Goal: Consume media (video, audio): Consume media (video, audio)

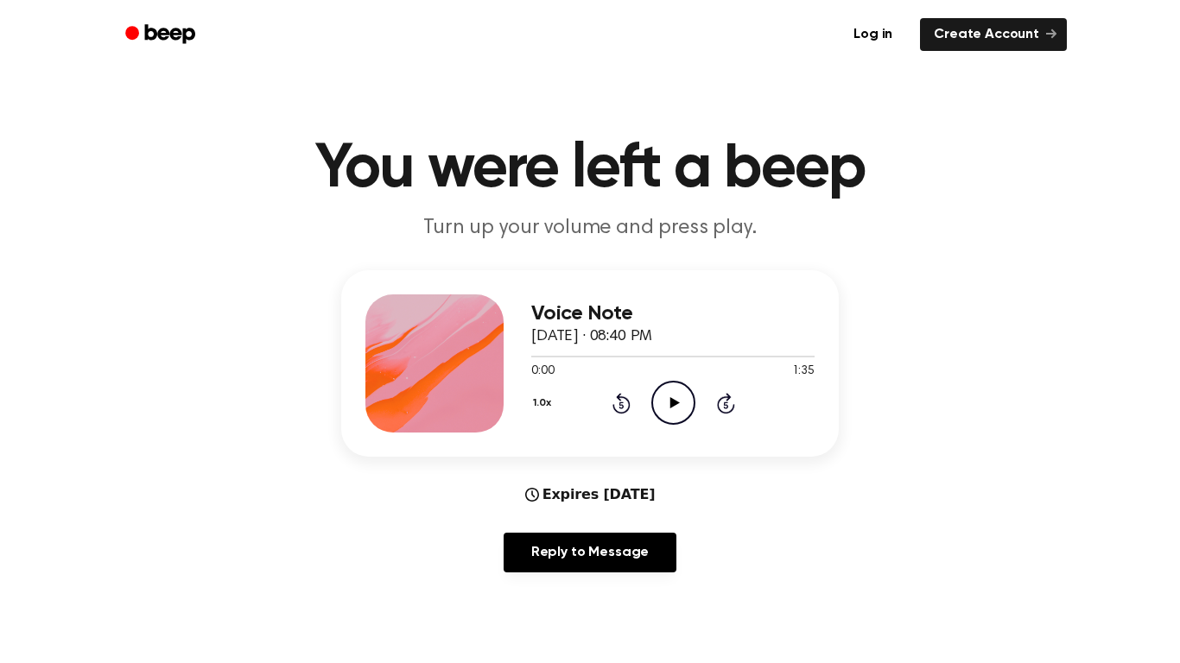
click at [697, 399] on div "1.0x Rewind 5 seconds Play Audio Skip 5 seconds" at bounding box center [672, 403] width 283 height 44
click at [681, 394] on icon "Play Audio" at bounding box center [673, 403] width 44 height 44
click at [686, 395] on icon "Pause Audio" at bounding box center [673, 403] width 44 height 44
click at [664, 405] on icon "Play Audio" at bounding box center [673, 403] width 44 height 44
click at [697, 415] on div "1.0x Rewind 5 seconds Pause Audio Skip 5 seconds" at bounding box center [672, 403] width 283 height 44
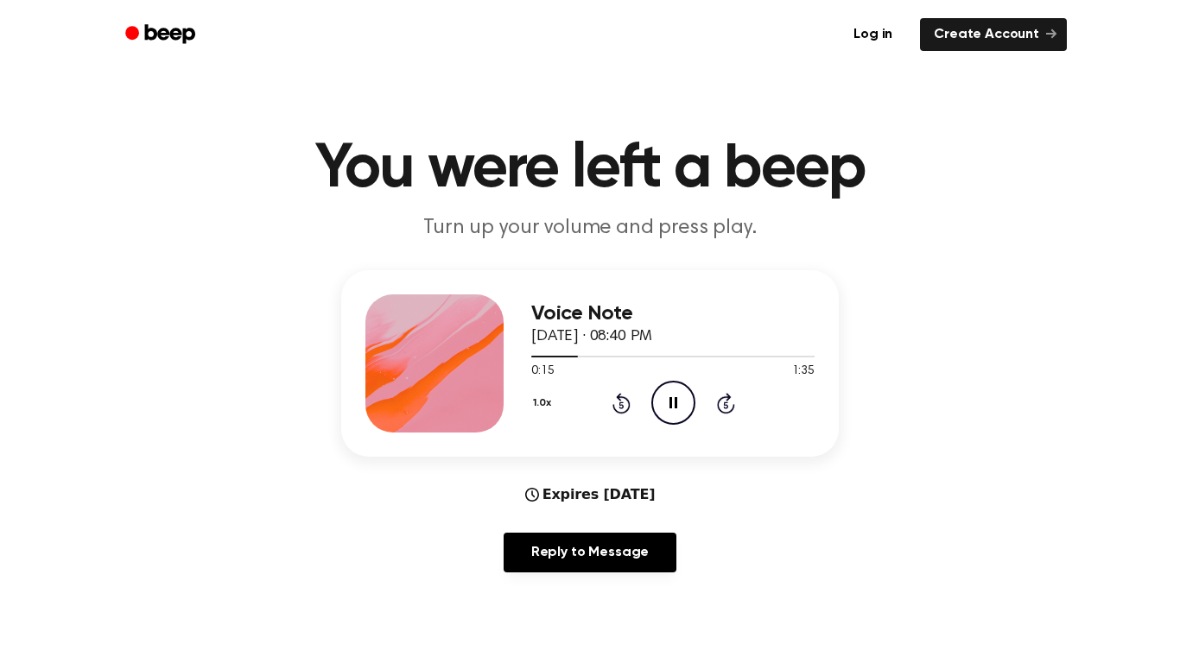
click at [678, 402] on icon "Pause Audio" at bounding box center [673, 403] width 44 height 44
click at [620, 396] on icon at bounding box center [621, 403] width 18 height 21
click at [621, 405] on icon at bounding box center [620, 405] width 4 height 7
click at [677, 401] on icon "Play Audio" at bounding box center [673, 403] width 44 height 44
click at [667, 402] on icon "Pause Audio" at bounding box center [673, 403] width 44 height 44
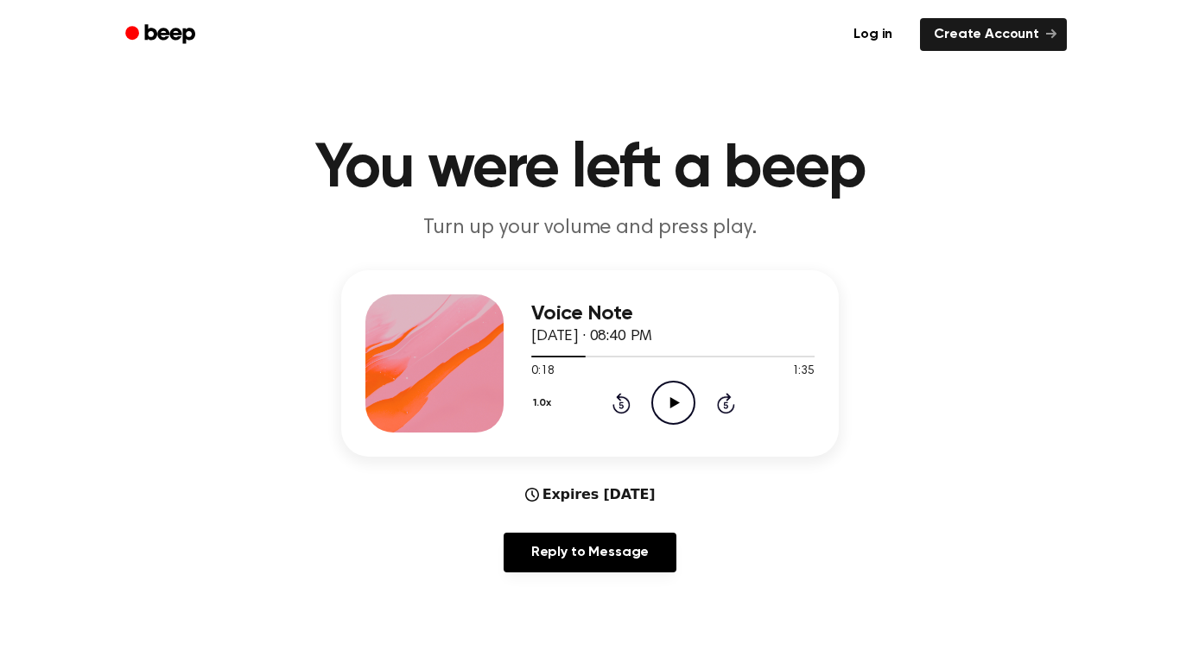
click at [677, 392] on icon "Play Audio" at bounding box center [673, 403] width 44 height 44
click at [681, 402] on icon "Pause Audio" at bounding box center [673, 403] width 44 height 44
click at [672, 403] on icon at bounding box center [674, 402] width 10 height 11
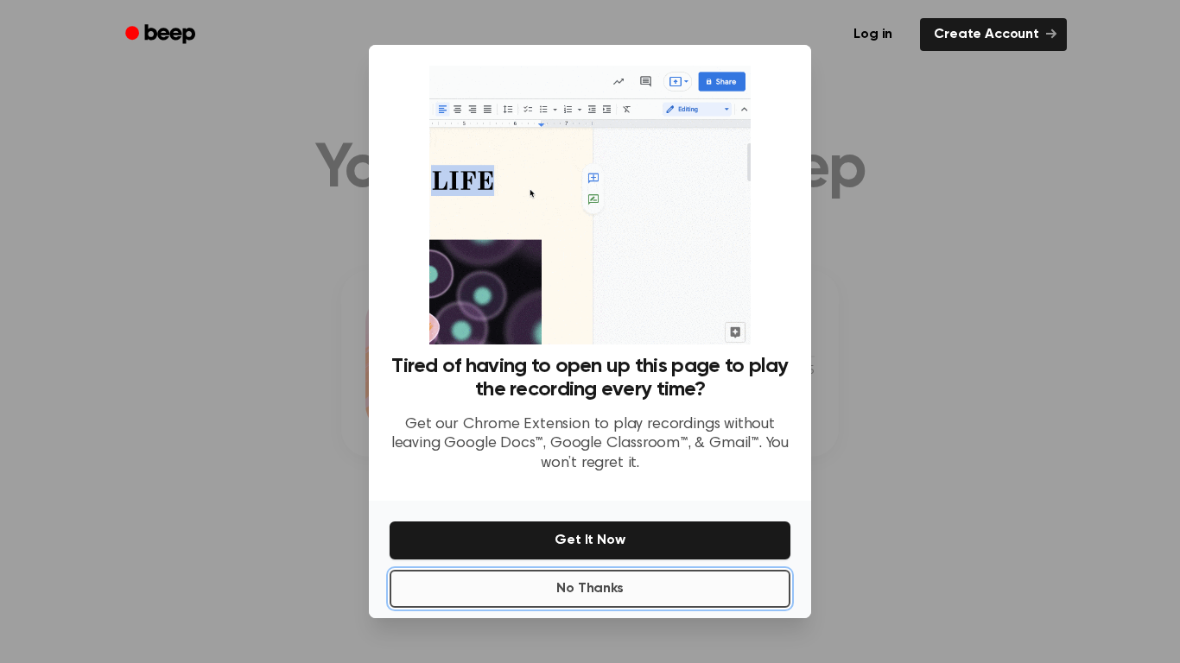
click at [682, 580] on button "No Thanks" at bounding box center [590, 589] width 401 height 38
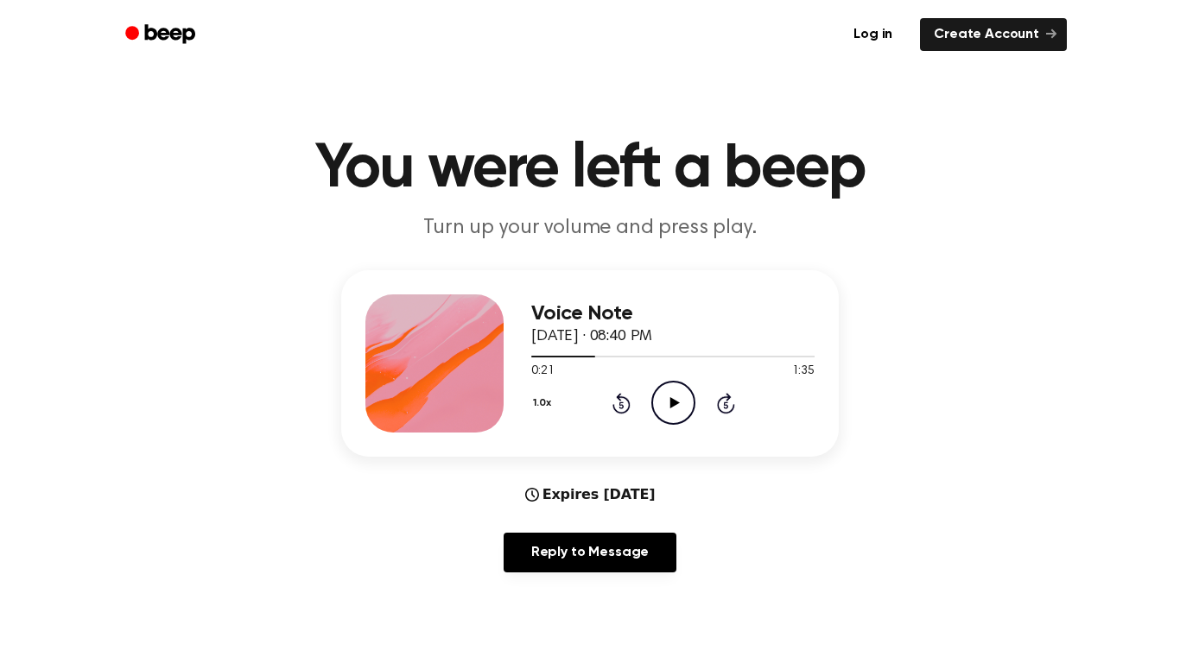
click at [669, 390] on icon "Play Audio" at bounding box center [673, 403] width 44 height 44
click at [627, 406] on icon "Rewind 5 seconds" at bounding box center [621, 403] width 19 height 22
click at [621, 407] on icon "Rewind 5 seconds" at bounding box center [621, 403] width 19 height 22
click at [621, 405] on icon at bounding box center [620, 405] width 4 height 7
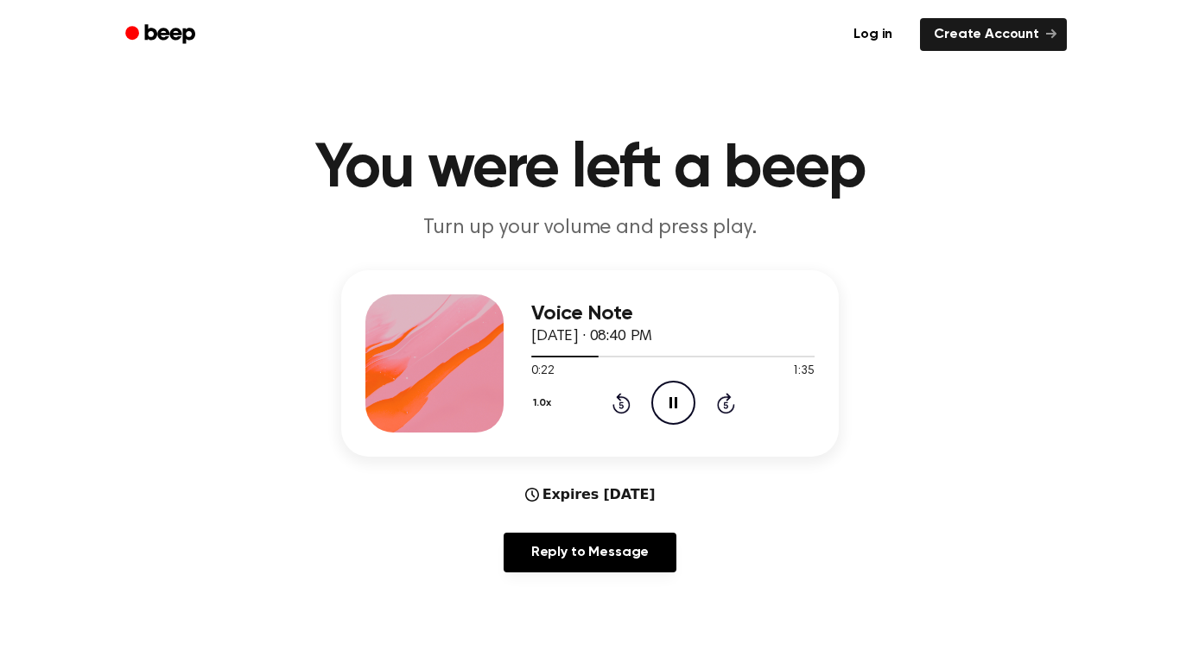
click at [621, 406] on icon "Rewind 5 seconds" at bounding box center [621, 403] width 19 height 22
click at [665, 422] on icon "Pause Audio" at bounding box center [673, 403] width 44 height 44
click at [620, 403] on icon at bounding box center [620, 405] width 4 height 7
click at [621, 403] on icon at bounding box center [620, 405] width 4 height 7
click at [661, 396] on icon "Play Audio" at bounding box center [673, 403] width 44 height 44
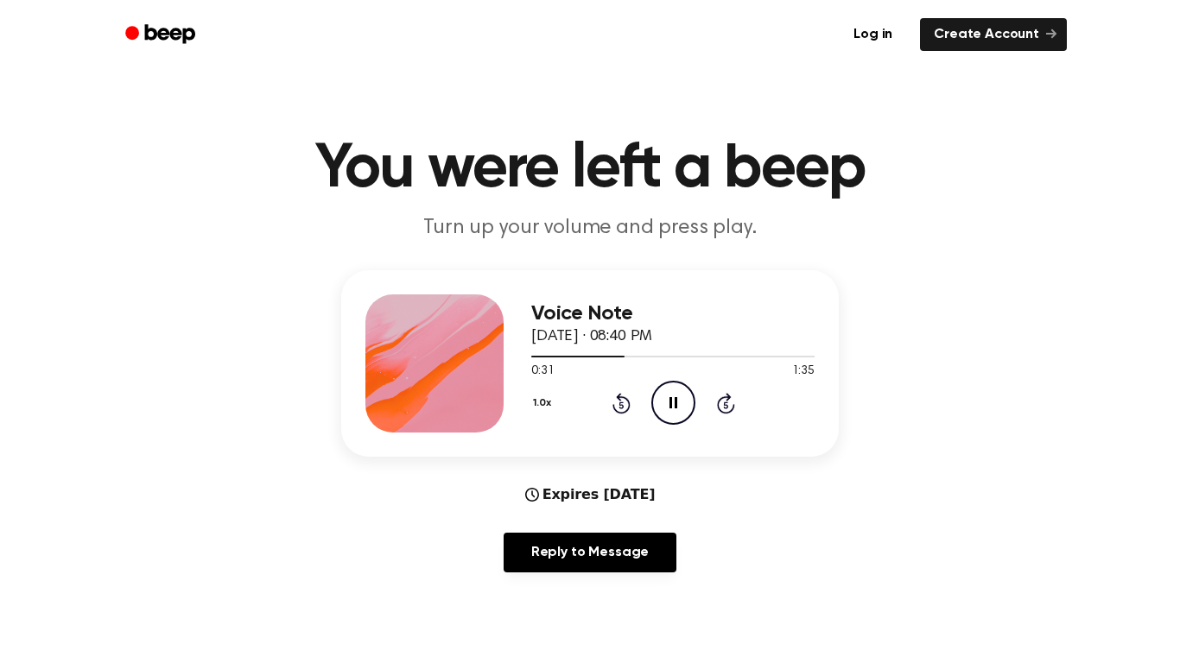
click at [663, 396] on icon "Pause Audio" at bounding box center [673, 403] width 44 height 44
click at [650, 427] on div "Voice Note September 14, 2025 · 08:40 PM 0:31 1:35 Your browser does not suppor…" at bounding box center [672, 364] width 283 height 138
click at [688, 393] on icon "Play Audio" at bounding box center [673, 403] width 44 height 44
click at [612, 415] on div "1.0x Rewind 5 seconds Pause Audio Skip 5 seconds" at bounding box center [672, 403] width 283 height 44
click at [621, 405] on icon at bounding box center [620, 405] width 4 height 7
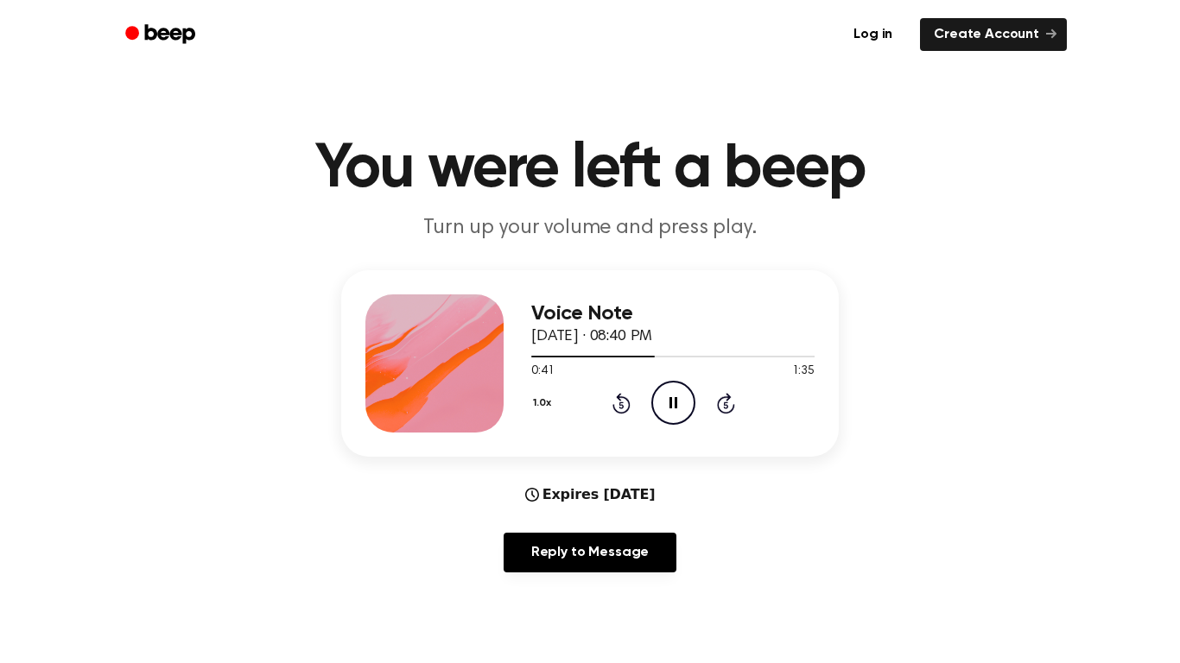
click at [621, 405] on icon at bounding box center [620, 405] width 4 height 7
click at [659, 390] on icon "Pause Audio" at bounding box center [673, 403] width 44 height 44
click at [642, 402] on div "1.0x Rewind 5 seconds Play Audio Skip 5 seconds" at bounding box center [672, 403] width 283 height 44
click at [618, 405] on icon "Rewind 5 seconds" at bounding box center [621, 403] width 19 height 22
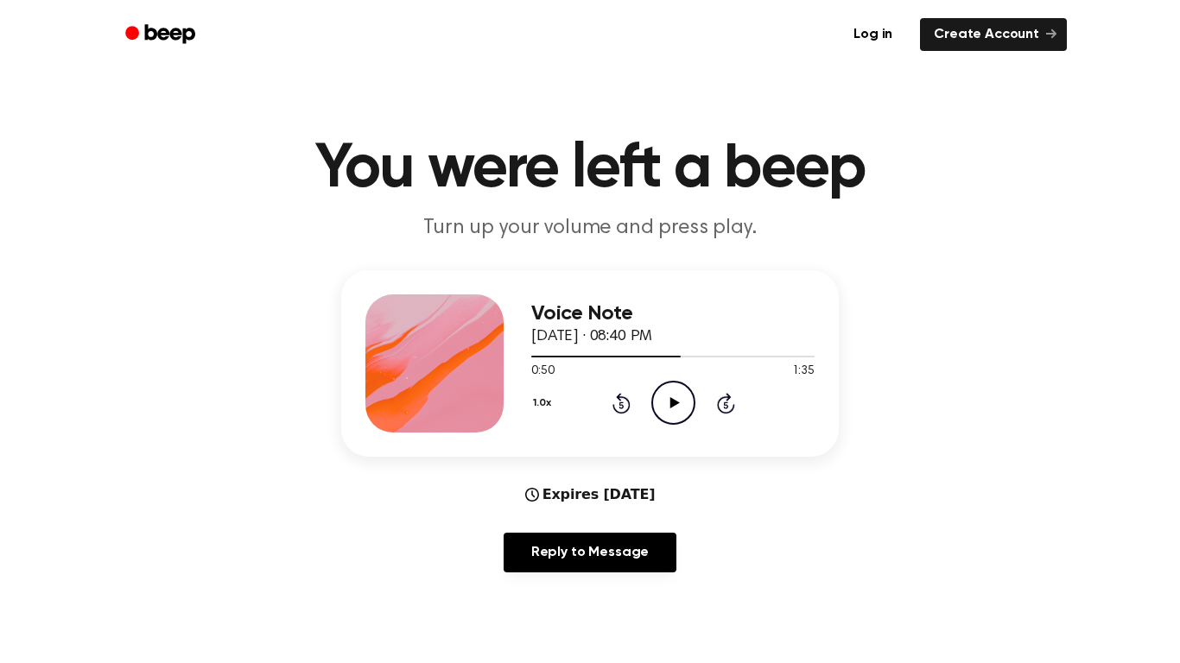
click at [620, 406] on icon "Rewind 5 seconds" at bounding box center [621, 403] width 19 height 22
click at [621, 405] on icon at bounding box center [620, 405] width 4 height 7
click at [622, 406] on icon at bounding box center [620, 405] width 4 height 7
click at [621, 406] on icon "Rewind 5 seconds" at bounding box center [621, 403] width 19 height 22
click at [619, 402] on icon at bounding box center [621, 403] width 18 height 21
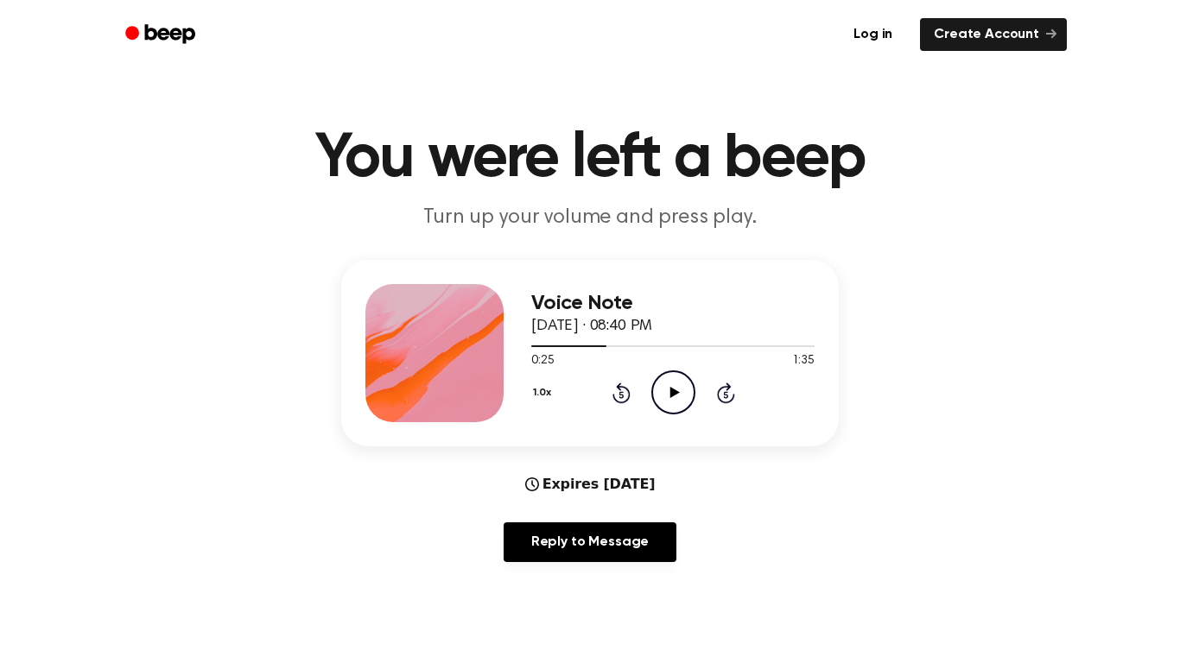
scroll to position [16, 0]
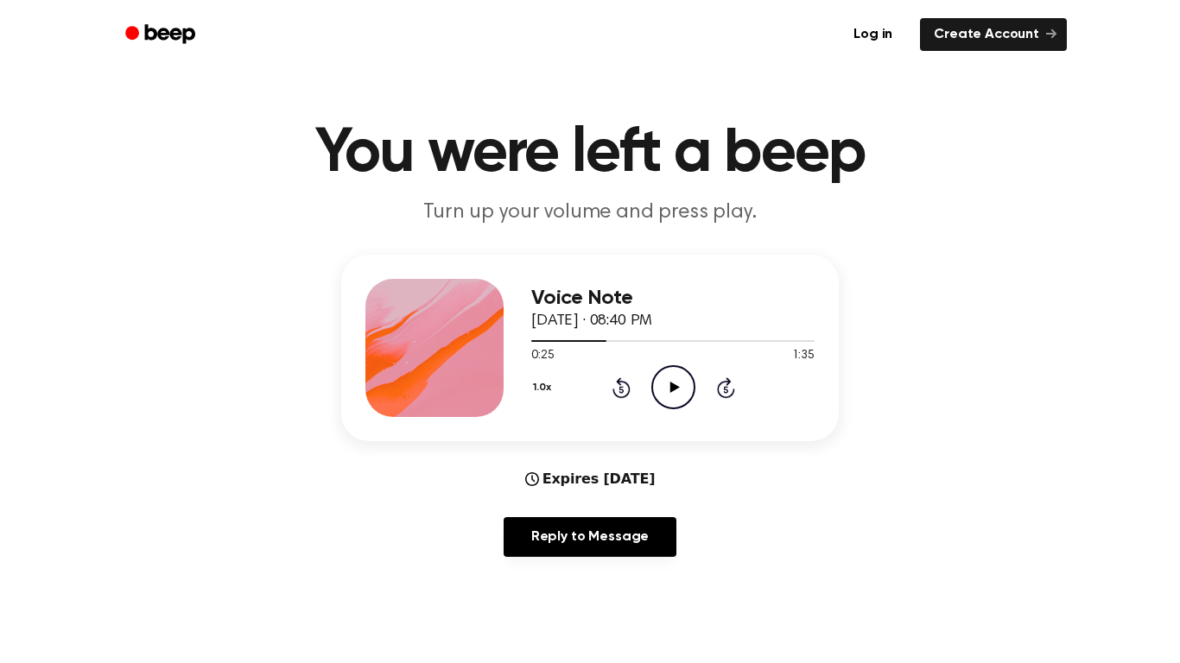
click at [681, 394] on icon "Play Audio" at bounding box center [673, 387] width 44 height 44
click at [685, 393] on icon "Pause Audio" at bounding box center [673, 387] width 44 height 44
click at [682, 390] on icon "Play Audio" at bounding box center [673, 387] width 44 height 44
click at [614, 416] on div "Voice Note September 14, 2025 · 08:40 PM 1:03 1:35 Your browser does not suppor…" at bounding box center [672, 348] width 283 height 138
click at [621, 390] on icon at bounding box center [620, 389] width 4 height 7
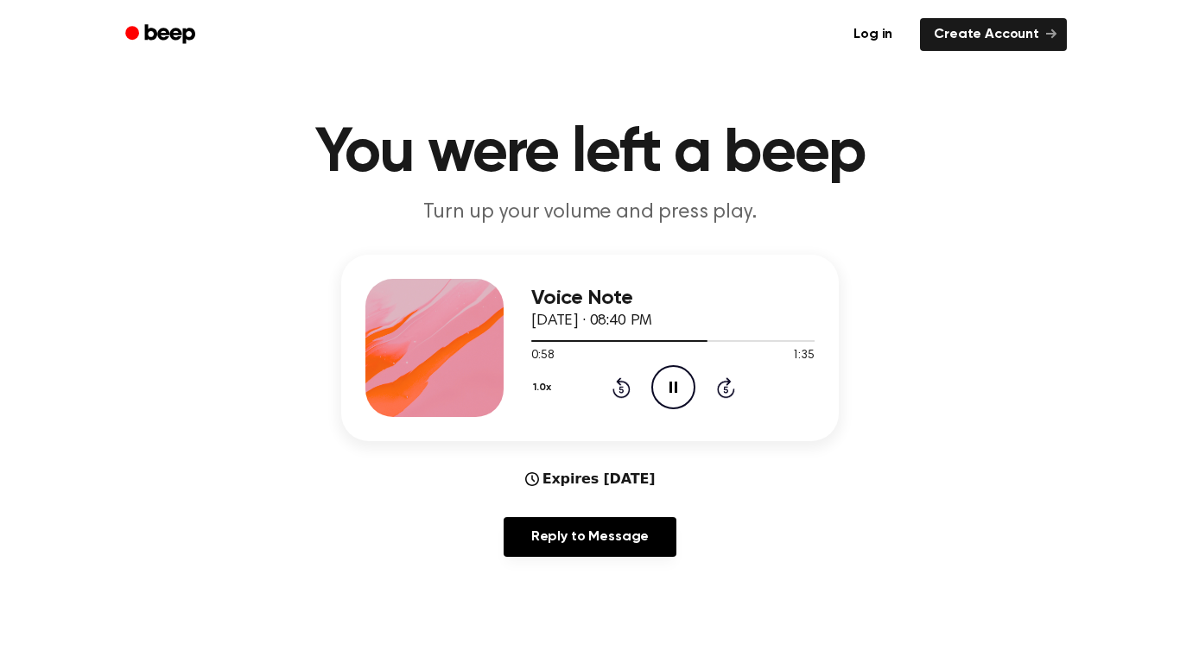
click at [619, 388] on icon at bounding box center [620, 389] width 4 height 7
click at [619, 390] on icon at bounding box center [620, 389] width 4 height 7
click at [621, 390] on icon at bounding box center [620, 389] width 4 height 7
click at [620, 396] on icon at bounding box center [621, 387] width 18 height 21
click at [621, 390] on icon at bounding box center [620, 389] width 4 height 7
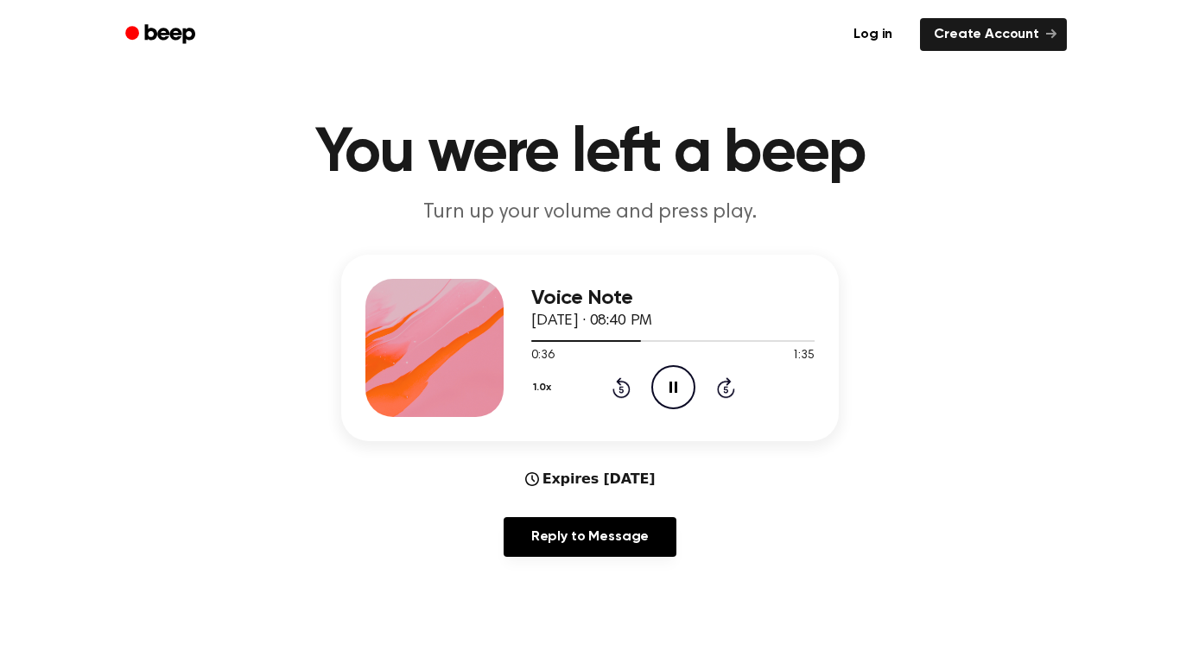
click at [625, 400] on div "1.0x Rewind 5 seconds Pause Audio Skip 5 seconds" at bounding box center [672, 387] width 283 height 44
click at [624, 396] on icon at bounding box center [621, 387] width 18 height 21
click at [621, 390] on icon "Rewind 5 seconds" at bounding box center [621, 388] width 19 height 22
click at [625, 400] on div "1.0x Rewind 5 seconds Pause Audio Skip 5 seconds" at bounding box center [672, 387] width 283 height 44
click at [621, 391] on icon "Rewind 5 seconds" at bounding box center [621, 388] width 19 height 22
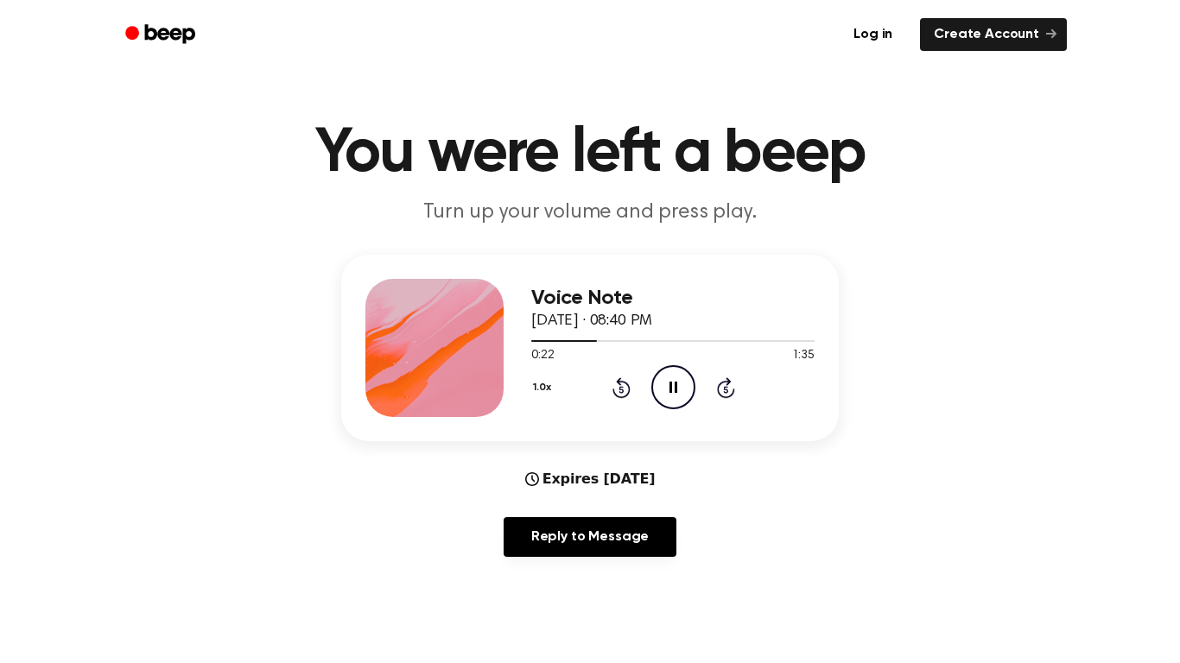
click at [621, 399] on div "1.0x Rewind 5 seconds Pause Audio Skip 5 seconds" at bounding box center [672, 387] width 283 height 44
click at [622, 396] on icon "Rewind 5 seconds" at bounding box center [621, 388] width 19 height 22
click at [621, 397] on icon at bounding box center [621, 387] width 18 height 21
click at [622, 399] on div "1.0x Rewind 5 seconds Pause Audio Skip 5 seconds" at bounding box center [672, 387] width 283 height 44
click at [622, 396] on icon at bounding box center [621, 387] width 18 height 21
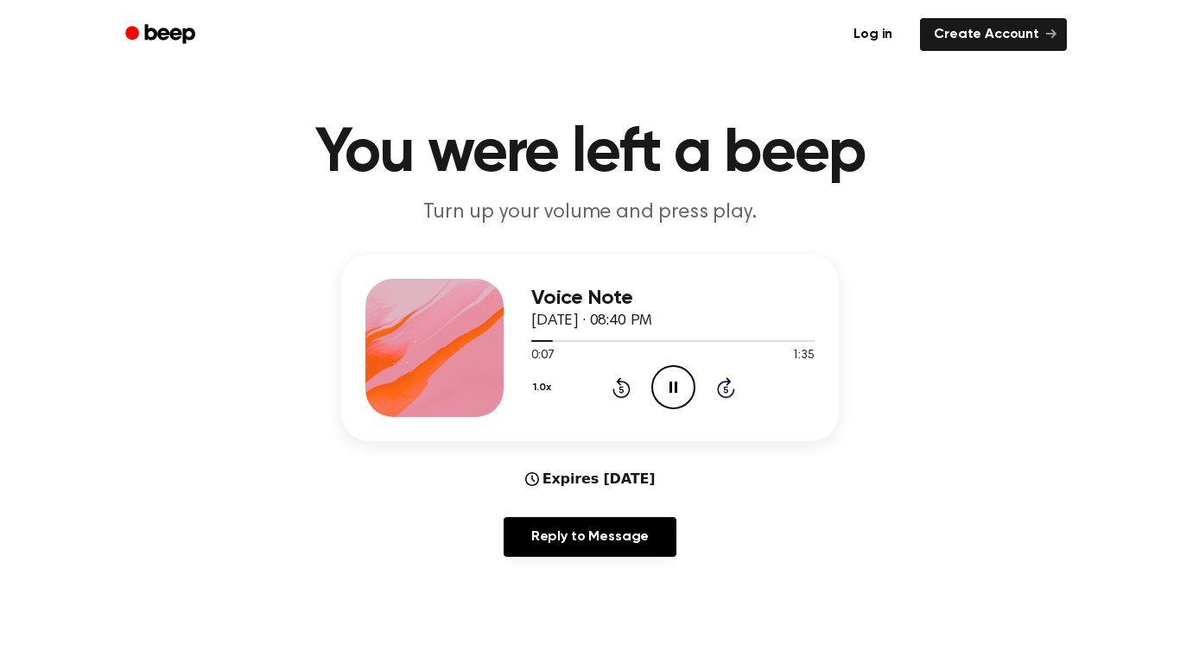
click at [621, 390] on icon at bounding box center [620, 389] width 4 height 7
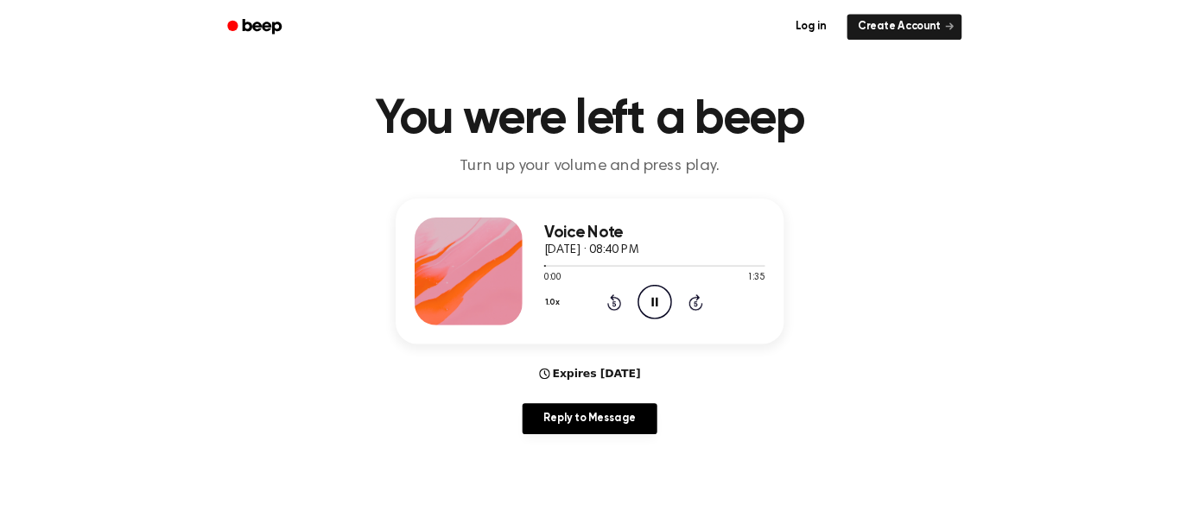
scroll to position [0, 0]
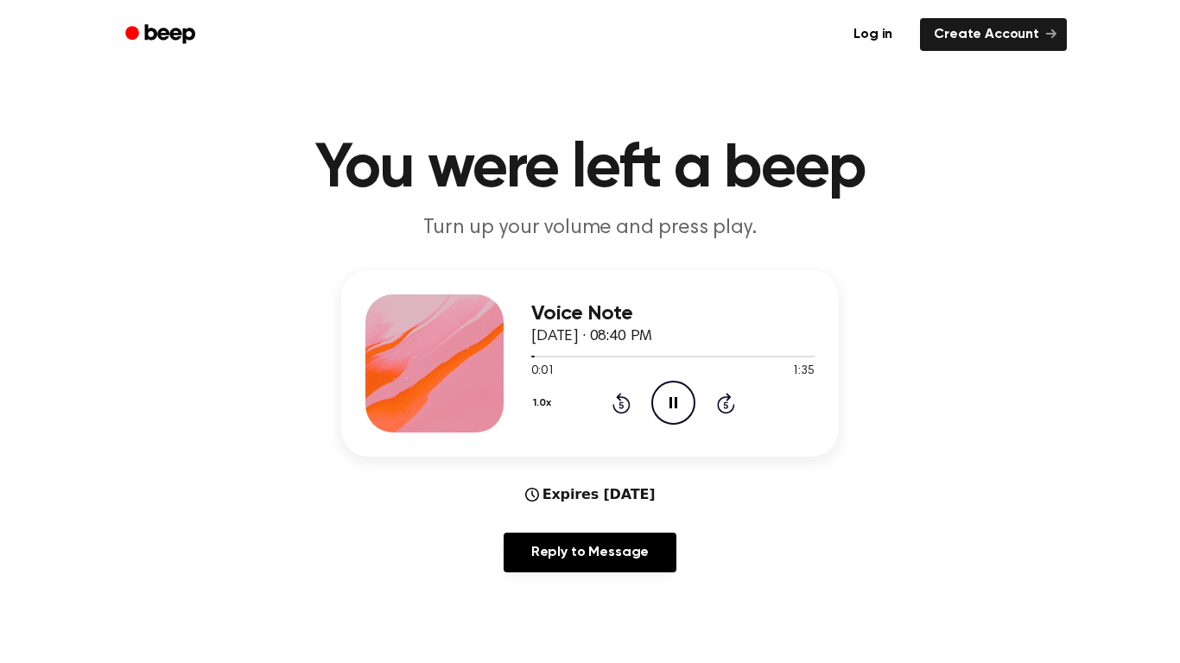
click at [726, 402] on icon "Skip 5 seconds" at bounding box center [725, 403] width 19 height 22
click at [726, 405] on icon at bounding box center [725, 405] width 4 height 7
click at [731, 408] on icon "Skip 5 seconds" at bounding box center [725, 403] width 19 height 22
click at [730, 415] on div "1.0x Rewind 5 seconds Pause Audio Skip 5 seconds" at bounding box center [672, 403] width 283 height 44
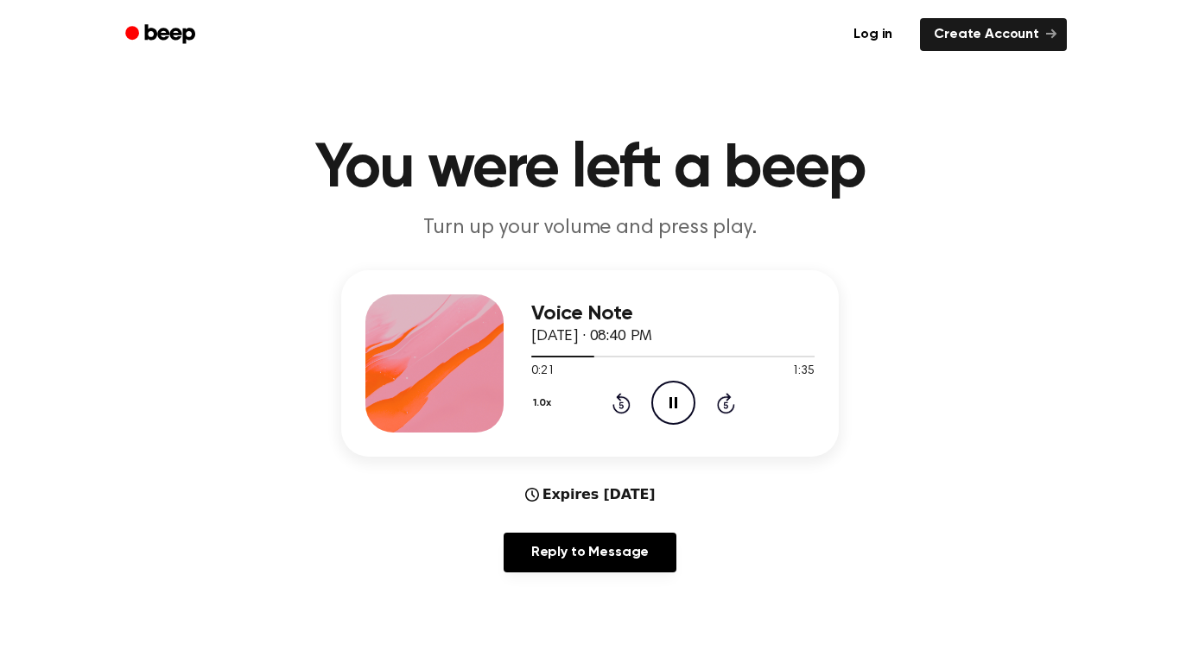
click at [726, 405] on icon at bounding box center [725, 405] width 4 height 7
click at [631, 406] on div "1.0x Rewind 5 seconds Pause Audio Skip 5 seconds" at bounding box center [672, 403] width 283 height 44
click at [621, 405] on icon at bounding box center [620, 405] width 4 height 7
click at [678, 409] on icon "Pause Audio" at bounding box center [673, 403] width 44 height 44
click at [645, 409] on div "1.0x Rewind 5 seconds Play Audio Skip 5 seconds" at bounding box center [672, 403] width 283 height 44
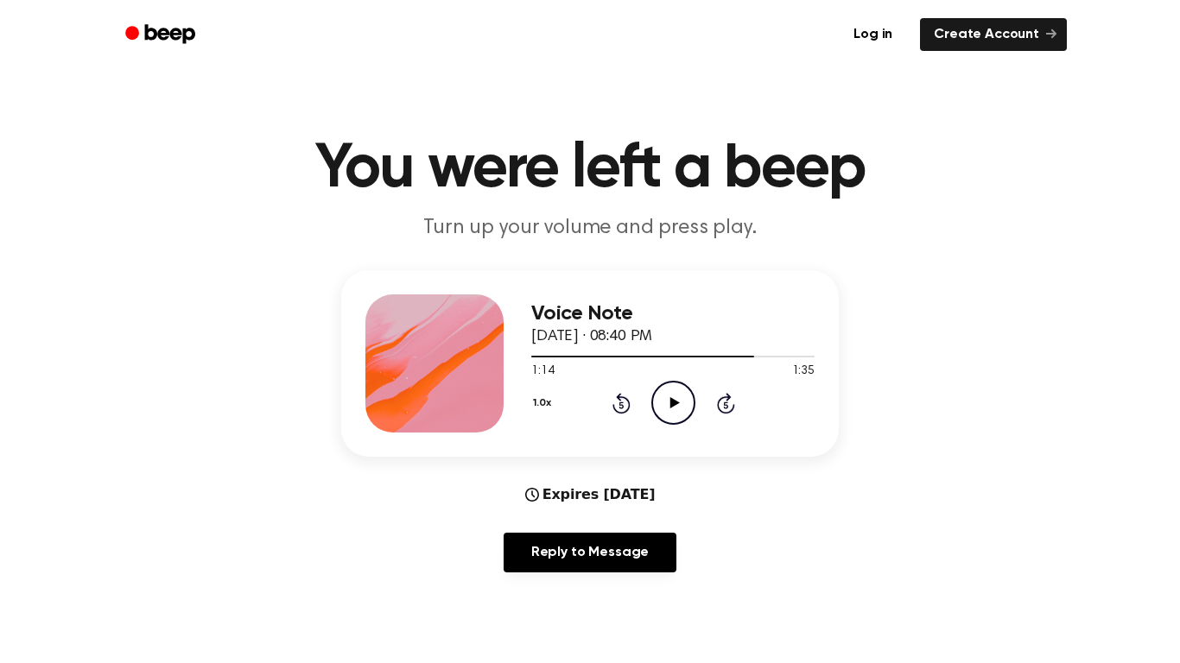
click at [621, 406] on icon "Rewind 5 seconds" at bounding box center [621, 403] width 19 height 22
click at [624, 415] on div "1.0x Rewind 5 seconds Play Audio Skip 5 seconds" at bounding box center [672, 403] width 283 height 44
click at [621, 406] on icon "Rewind 5 seconds" at bounding box center [621, 403] width 19 height 22
click at [631, 408] on div "1.0x Rewind 5 seconds Play Audio Skip 5 seconds" at bounding box center [672, 403] width 283 height 44
click at [621, 405] on icon at bounding box center [620, 405] width 4 height 7
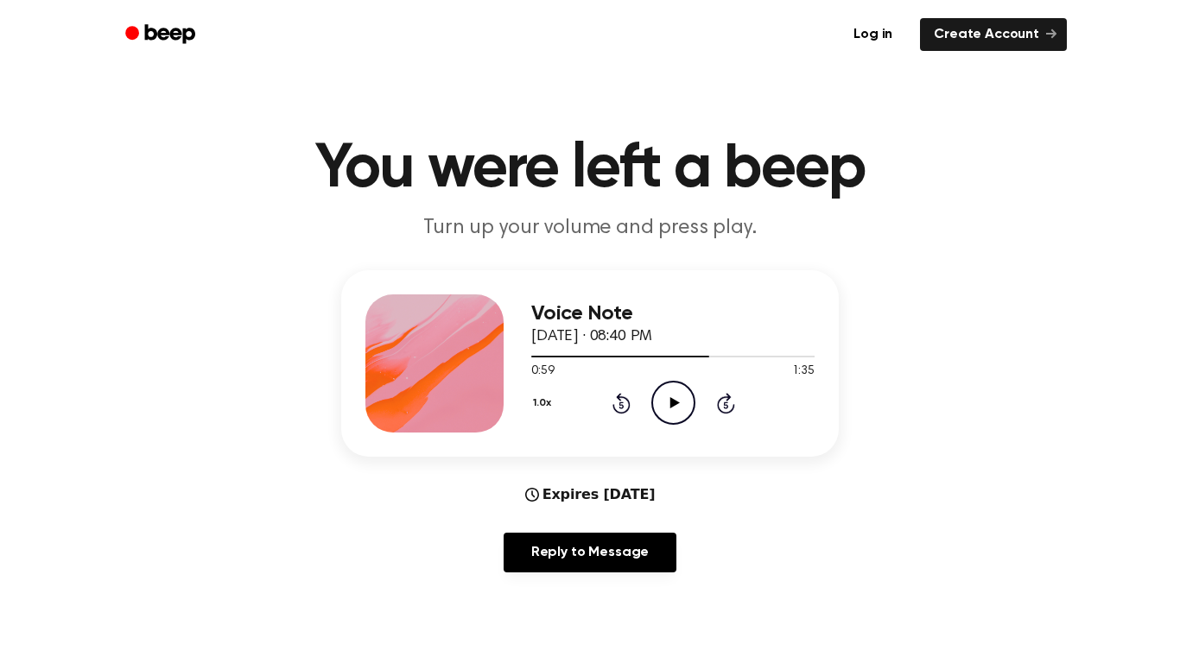
click at [621, 405] on icon at bounding box center [620, 405] width 4 height 7
click at [627, 402] on icon at bounding box center [621, 403] width 18 height 21
click at [685, 396] on icon "Play Audio" at bounding box center [673, 403] width 44 height 44
click at [621, 406] on icon "Rewind 5 seconds" at bounding box center [621, 403] width 19 height 22
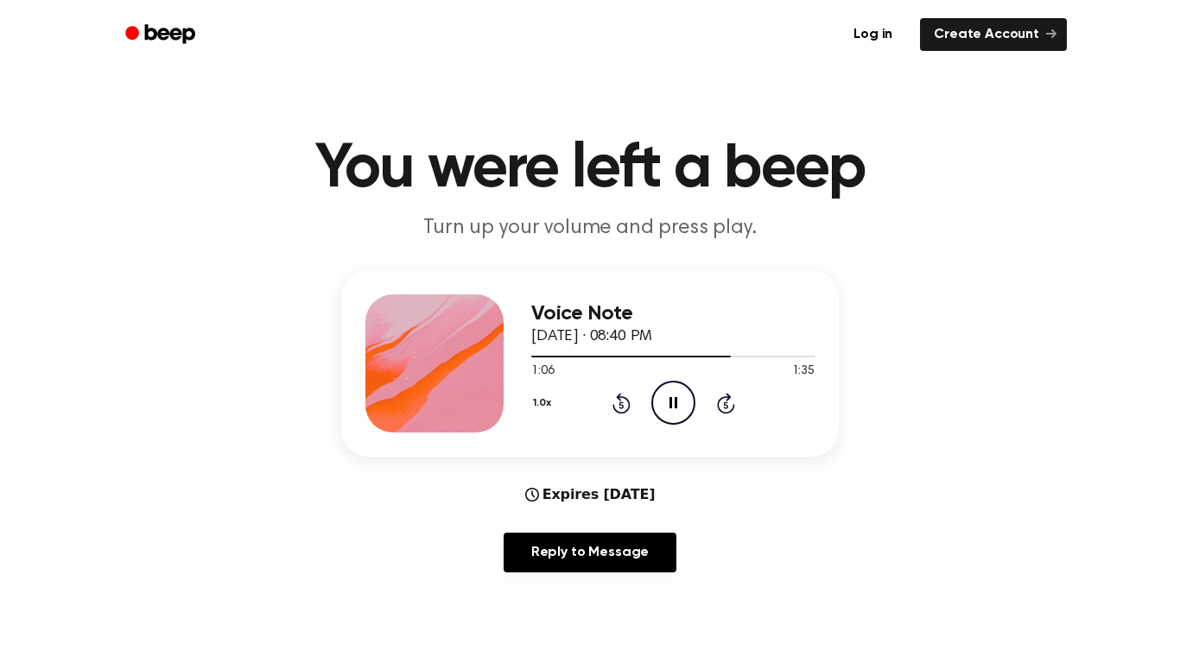
click at [628, 409] on icon at bounding box center [621, 403] width 18 height 21
click at [621, 406] on icon "Rewind 5 seconds" at bounding box center [621, 403] width 19 height 22
click at [621, 405] on icon at bounding box center [620, 405] width 4 height 7
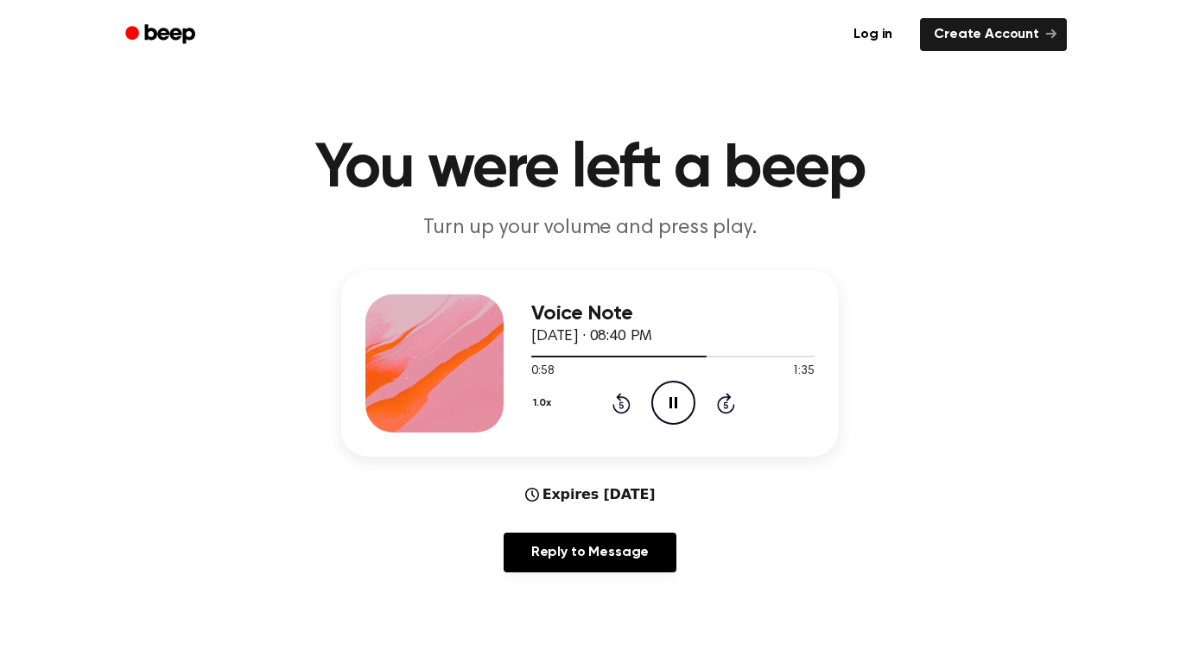
click at [626, 411] on icon at bounding box center [621, 403] width 18 height 21
click at [621, 405] on icon at bounding box center [620, 405] width 4 height 7
click at [613, 401] on icon "Rewind 5 seconds" at bounding box center [621, 403] width 19 height 22
click at [621, 406] on icon "Rewind 5 seconds" at bounding box center [621, 403] width 19 height 22
click at [621, 405] on icon at bounding box center [620, 405] width 4 height 7
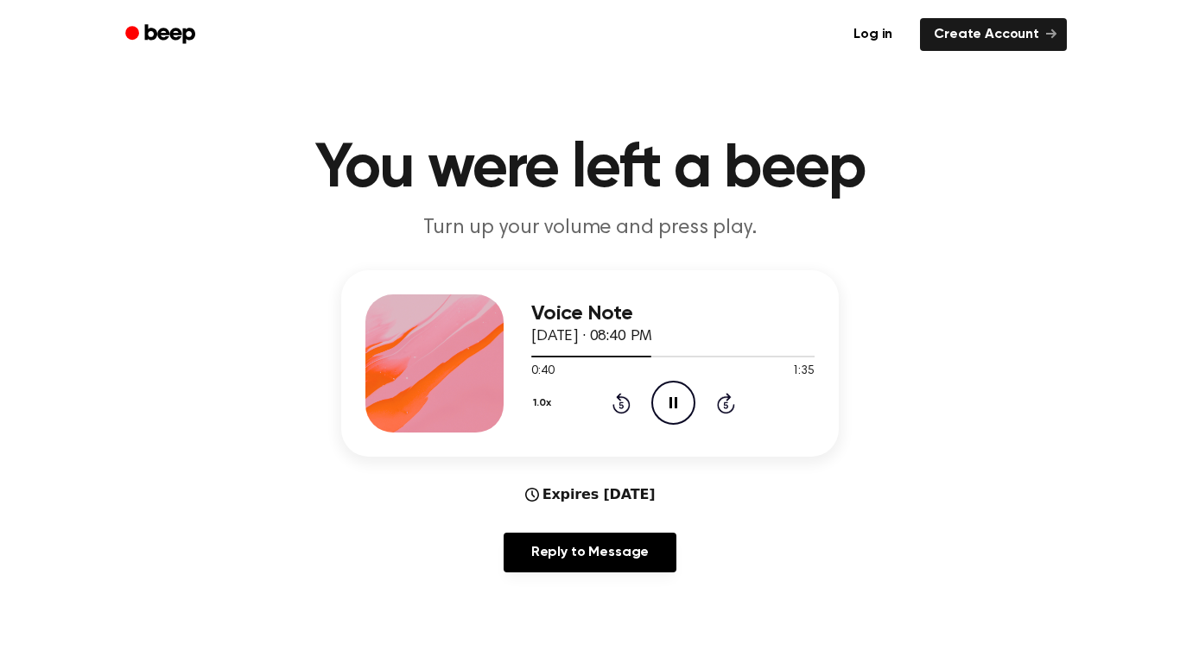
click at [621, 406] on icon "Rewind 5 seconds" at bounding box center [621, 403] width 19 height 22
click at [621, 405] on icon at bounding box center [620, 405] width 4 height 7
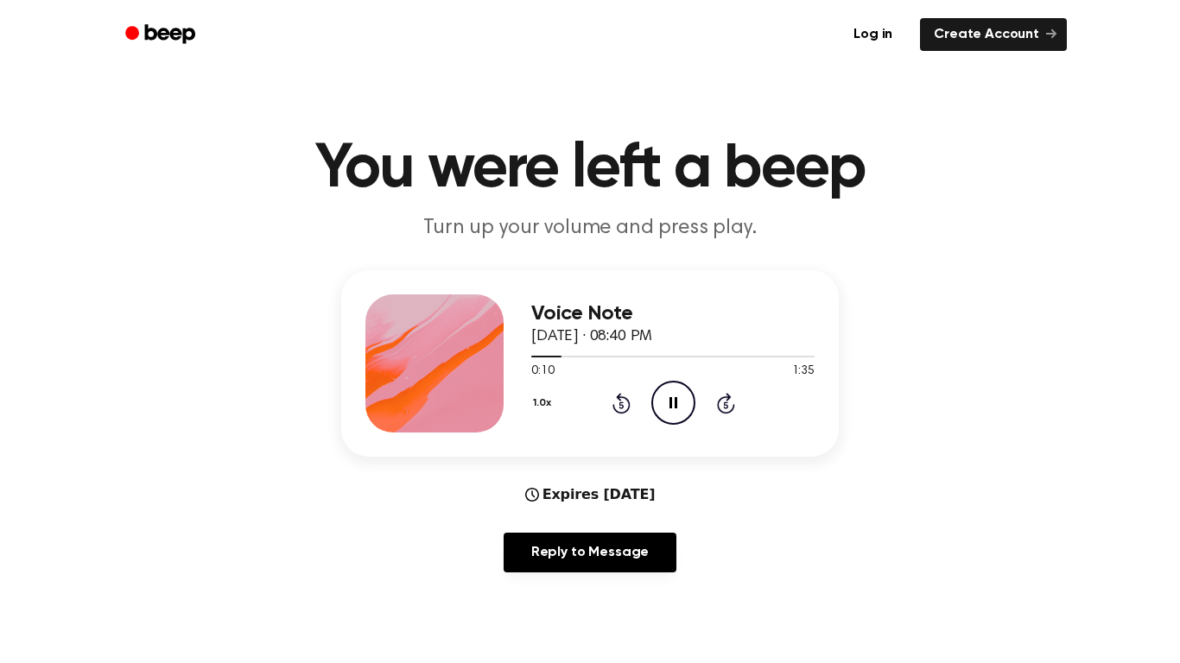
click at [621, 407] on icon "Rewind 5 seconds" at bounding box center [621, 403] width 19 height 22
click at [621, 405] on icon at bounding box center [620, 405] width 4 height 7
click at [621, 406] on icon "Rewind 5 seconds" at bounding box center [621, 403] width 19 height 22
click at [678, 402] on icon "Pause Audio" at bounding box center [673, 403] width 44 height 44
click at [688, 405] on icon "Play Audio" at bounding box center [673, 403] width 44 height 44
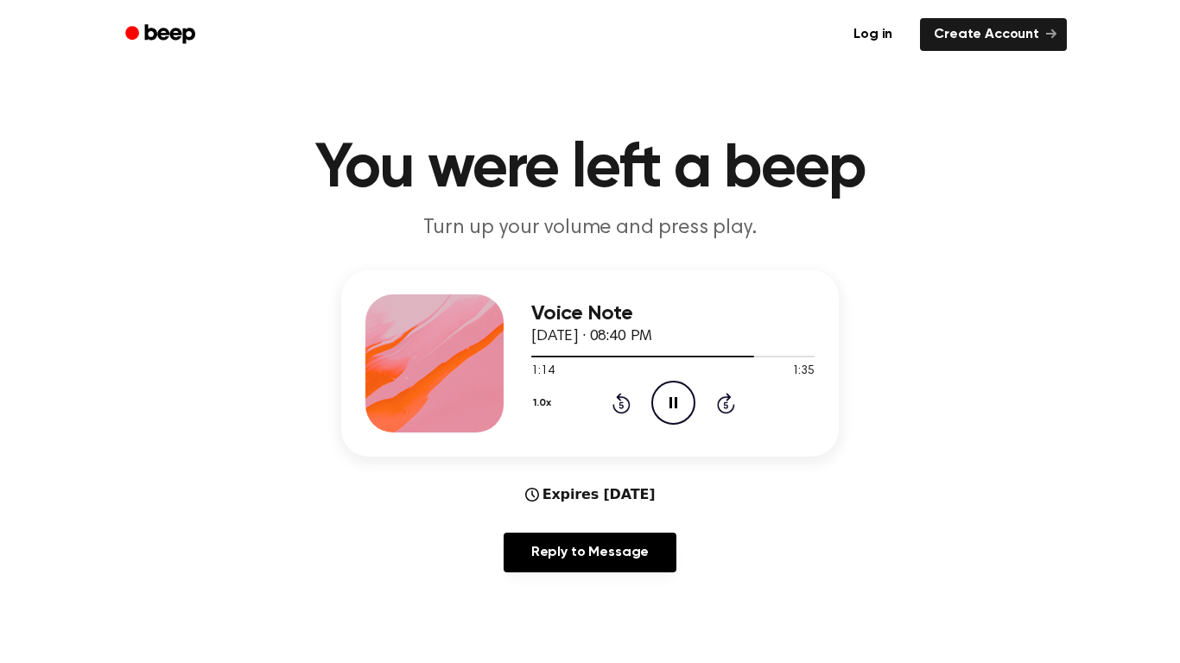
click at [621, 405] on icon at bounding box center [620, 405] width 4 height 7
click at [642, 428] on div "Voice Note September 14, 2025 · 08:40 PM 1:09 1:35 Your browser does not suppor…" at bounding box center [672, 364] width 283 height 138
click at [624, 394] on icon "Rewind 5 seconds" at bounding box center [621, 403] width 19 height 22
click at [625, 395] on icon "Rewind 5 seconds" at bounding box center [621, 403] width 19 height 22
click at [651, 363] on div at bounding box center [672, 356] width 283 height 14
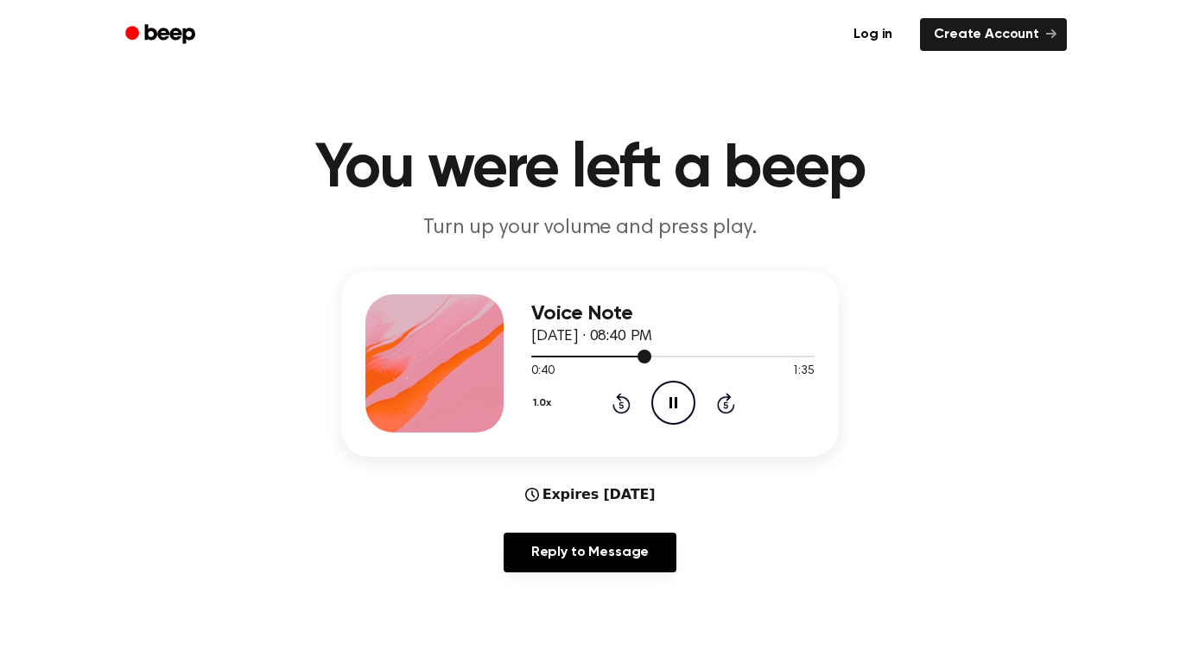
click at [639, 357] on span at bounding box center [644, 357] width 14 height 14
click at [627, 397] on icon "Rewind 5 seconds" at bounding box center [621, 403] width 19 height 22
click at [733, 403] on icon "Skip 5 seconds" at bounding box center [725, 403] width 19 height 22
click at [724, 409] on icon "Skip 5 seconds" at bounding box center [725, 403] width 19 height 22
